Goal: Task Accomplishment & Management: Use online tool/utility

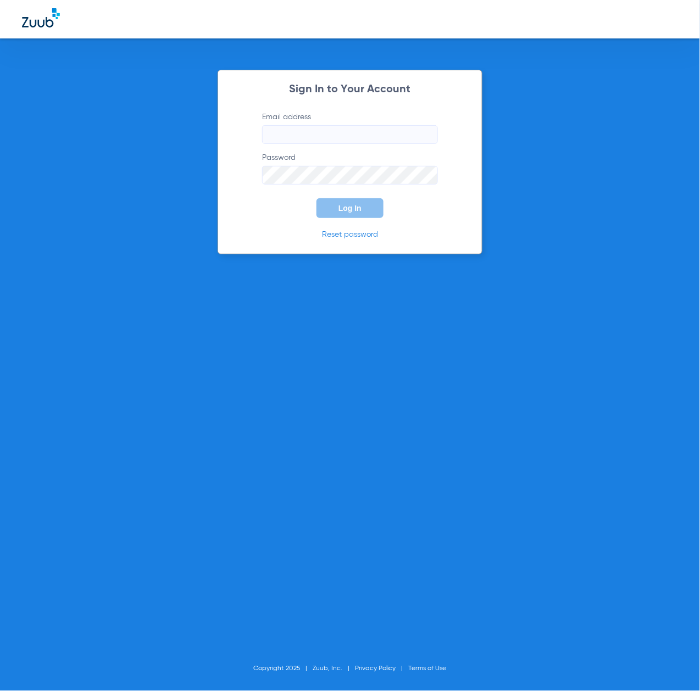
type input "[EMAIL_ADDRESS][DOMAIN_NAME]"
click at [356, 207] on span "Log In" at bounding box center [349, 208] width 23 height 9
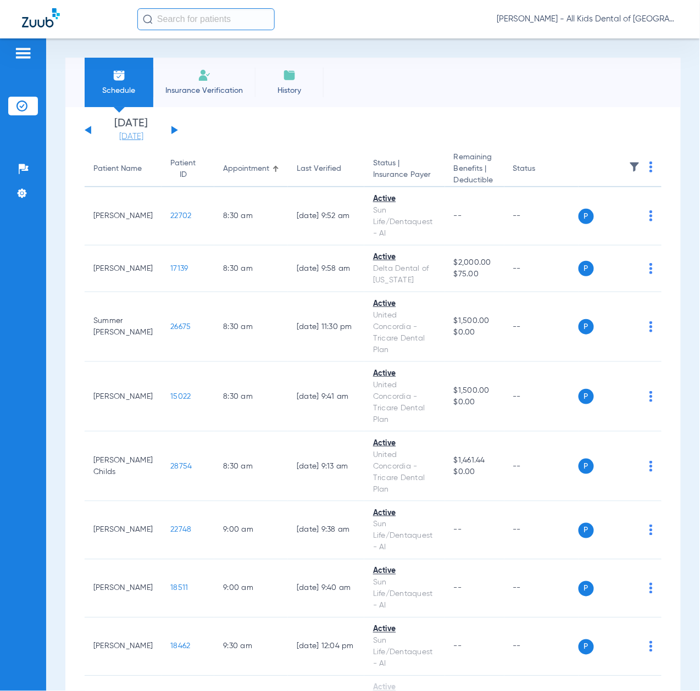
click at [127, 133] on link "[DATE]" at bounding box center [131, 136] width 66 height 11
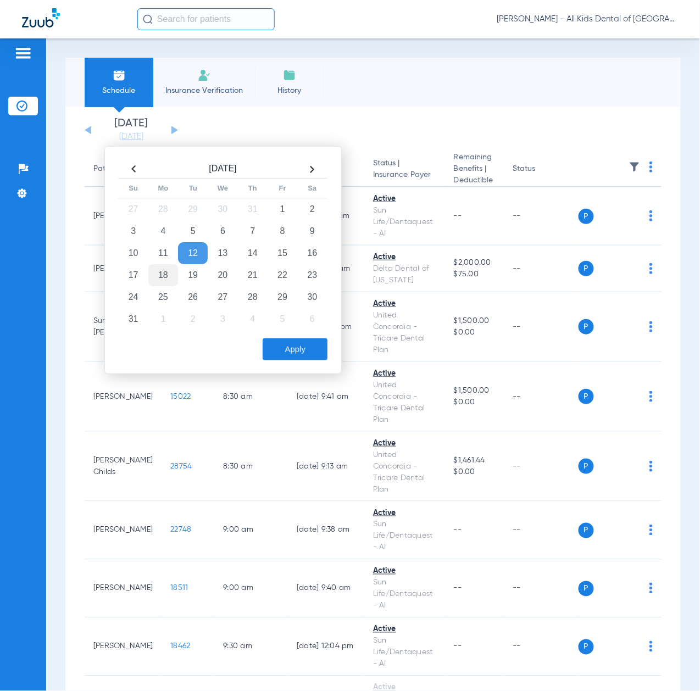
click at [158, 279] on td "18" at bounding box center [163, 275] width 30 height 22
click at [301, 354] on button "Apply" at bounding box center [295, 349] width 65 height 22
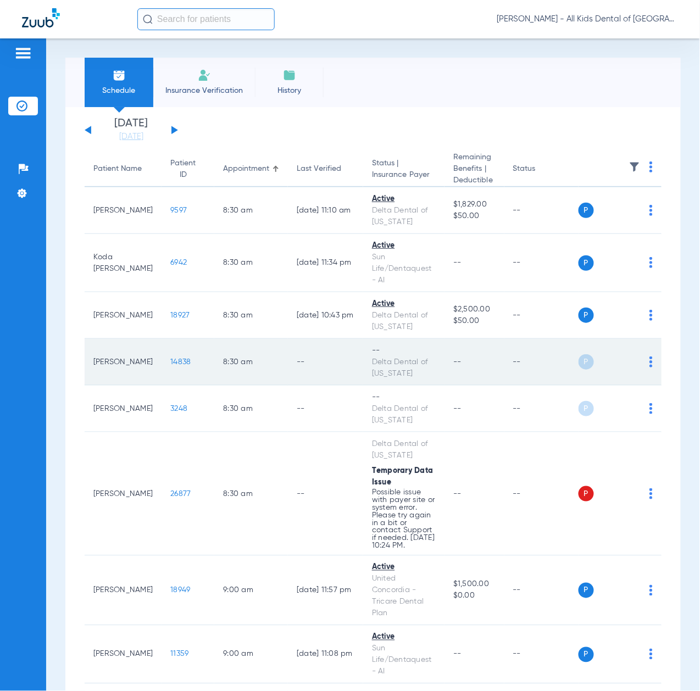
click at [644, 361] on td "P S" at bounding box center [619, 362] width 83 height 47
click at [639, 361] on div "P S" at bounding box center [615, 361] width 75 height 15
click at [649, 363] on img at bounding box center [650, 362] width 3 height 11
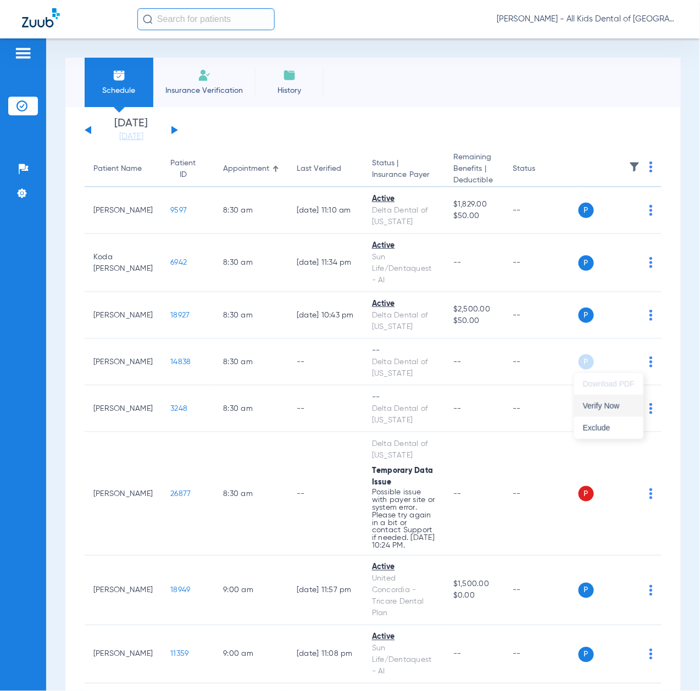
click at [611, 403] on span "Verify Now" at bounding box center [609, 406] width 52 height 8
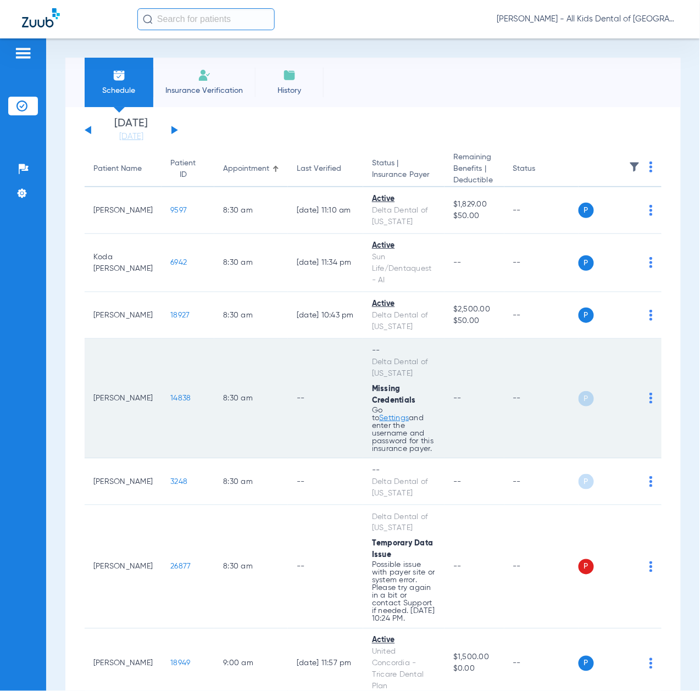
click at [649, 403] on img at bounding box center [650, 398] width 3 height 11
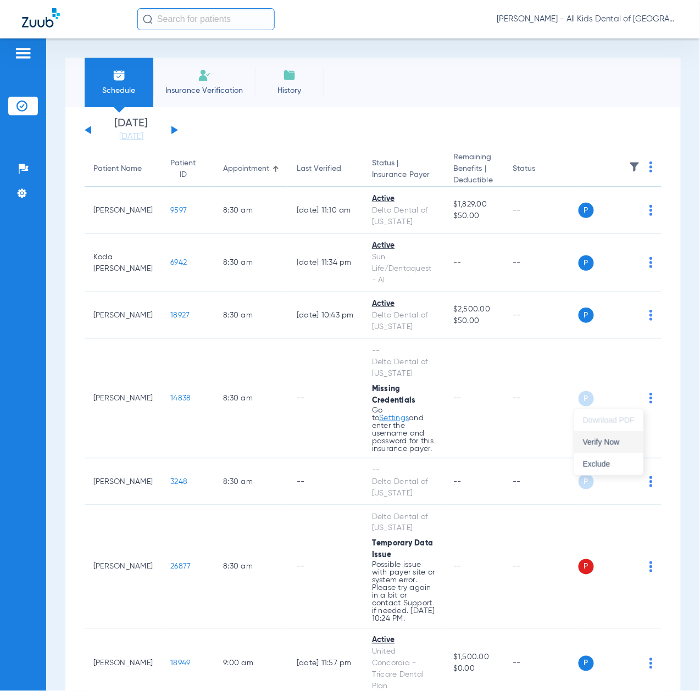
click at [609, 441] on span "Verify Now" at bounding box center [609, 442] width 52 height 8
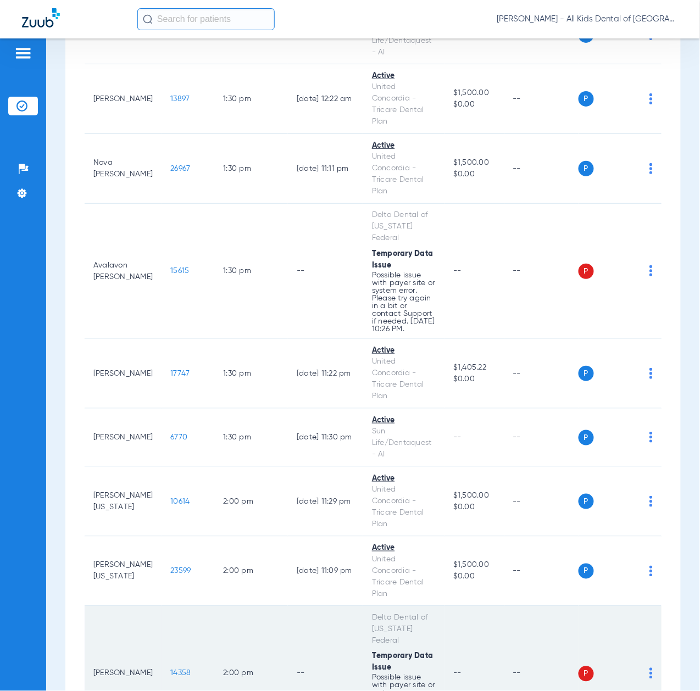
scroll to position [2563, 0]
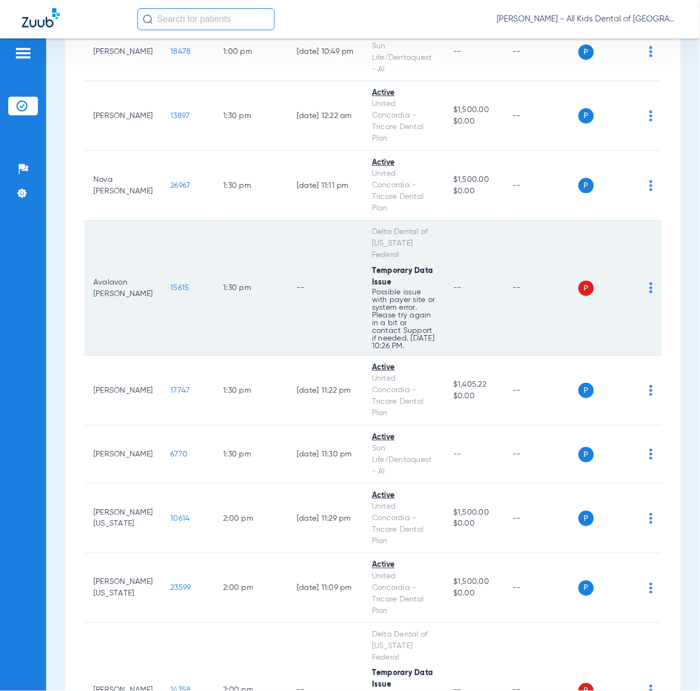
click at [170, 292] on span "15615" at bounding box center [179, 288] width 19 height 8
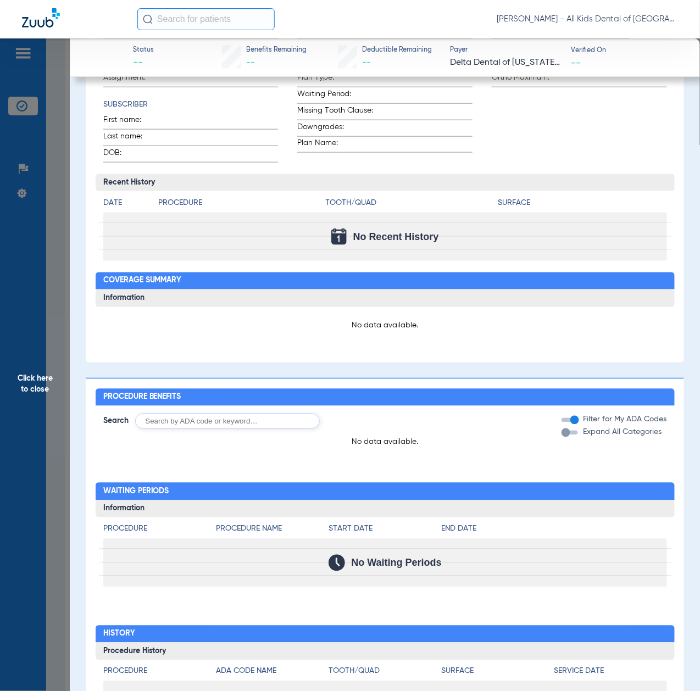
scroll to position [385, 0]
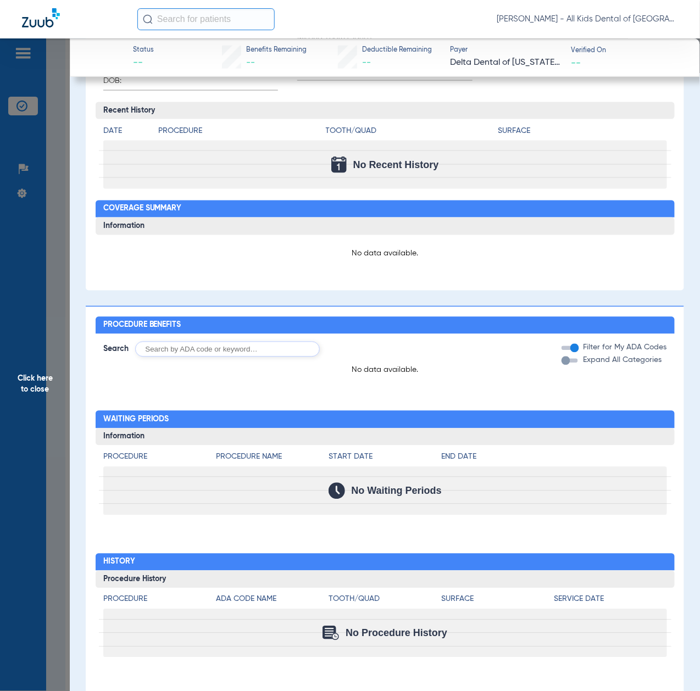
click at [183, 346] on input "text" at bounding box center [227, 349] width 185 height 15
paste input "D1206, D0330, D1351"
type input "D1206, D0330, D1351"
click button "Search" at bounding box center [360, 349] width 43 height 15
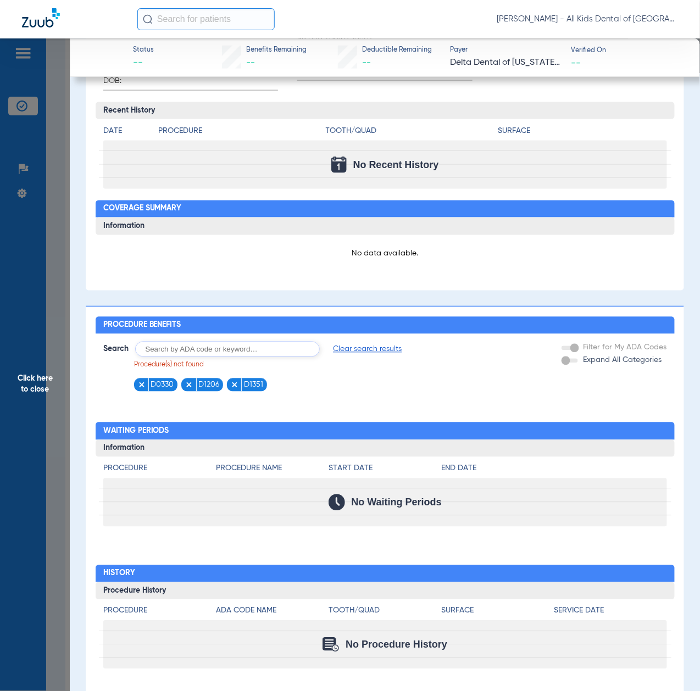
scroll to position [0, 0]
